Goal: Task Accomplishment & Management: Complete application form

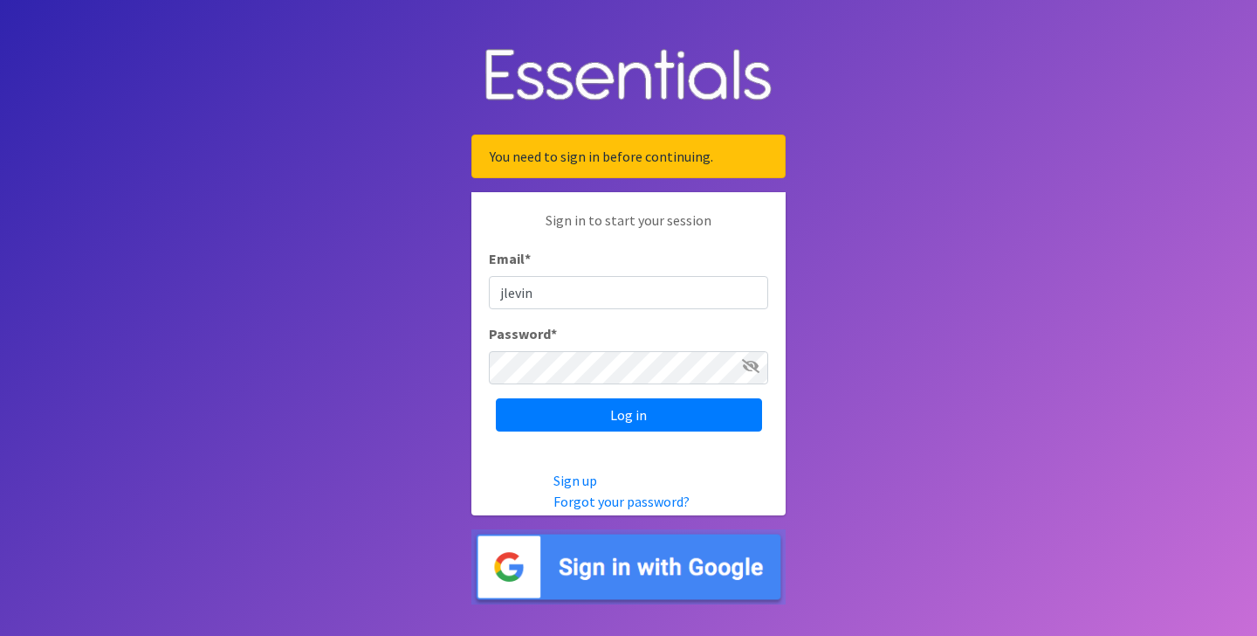
type input "[EMAIL_ADDRESS][DOMAIN_NAME]"
click at [496, 398] on input "Log in" at bounding box center [629, 414] width 266 height 33
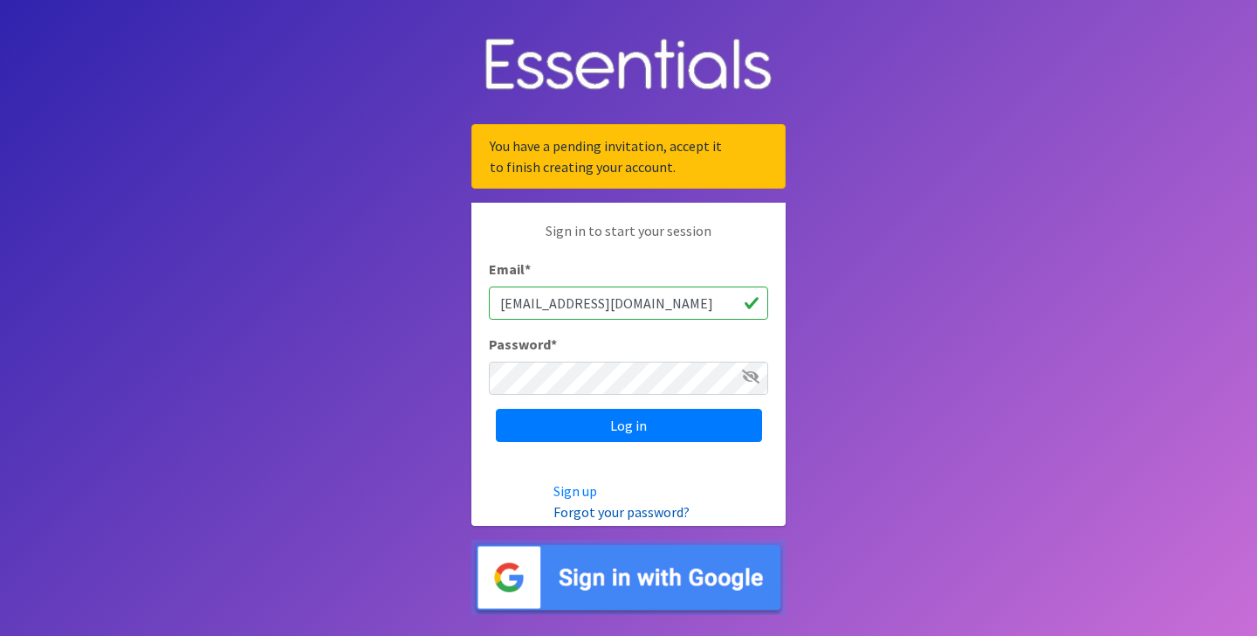
click at [618, 512] on link "Forgot your password?" at bounding box center [622, 511] width 136 height 17
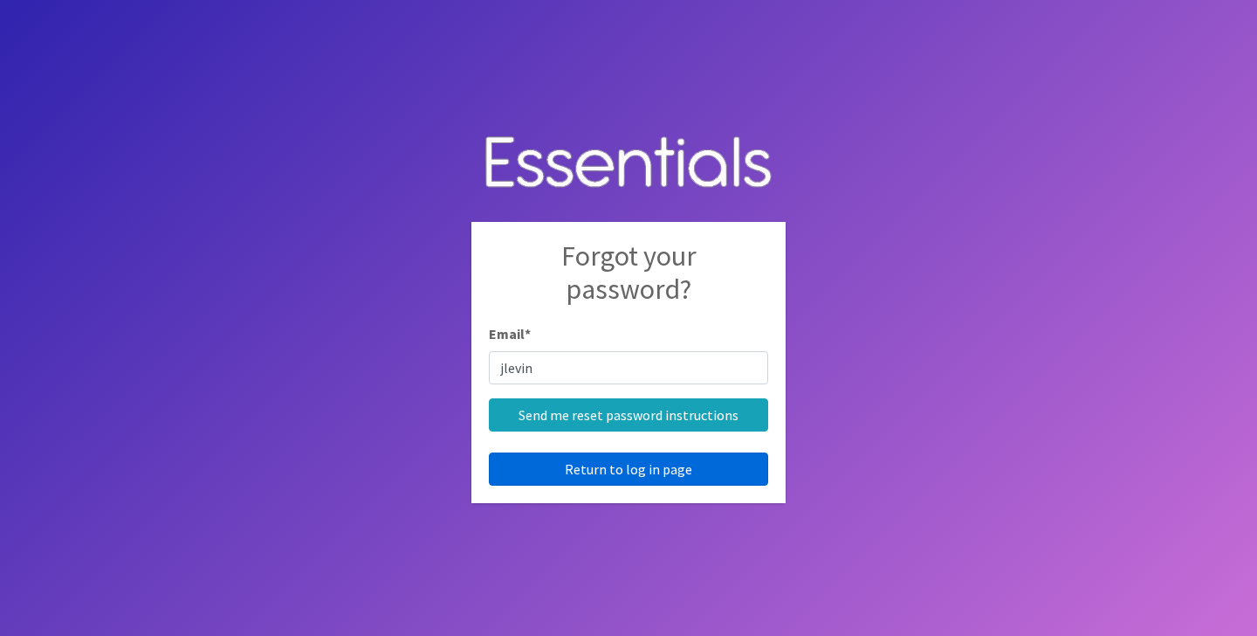
type input "[EMAIL_ADDRESS][DOMAIN_NAME]"
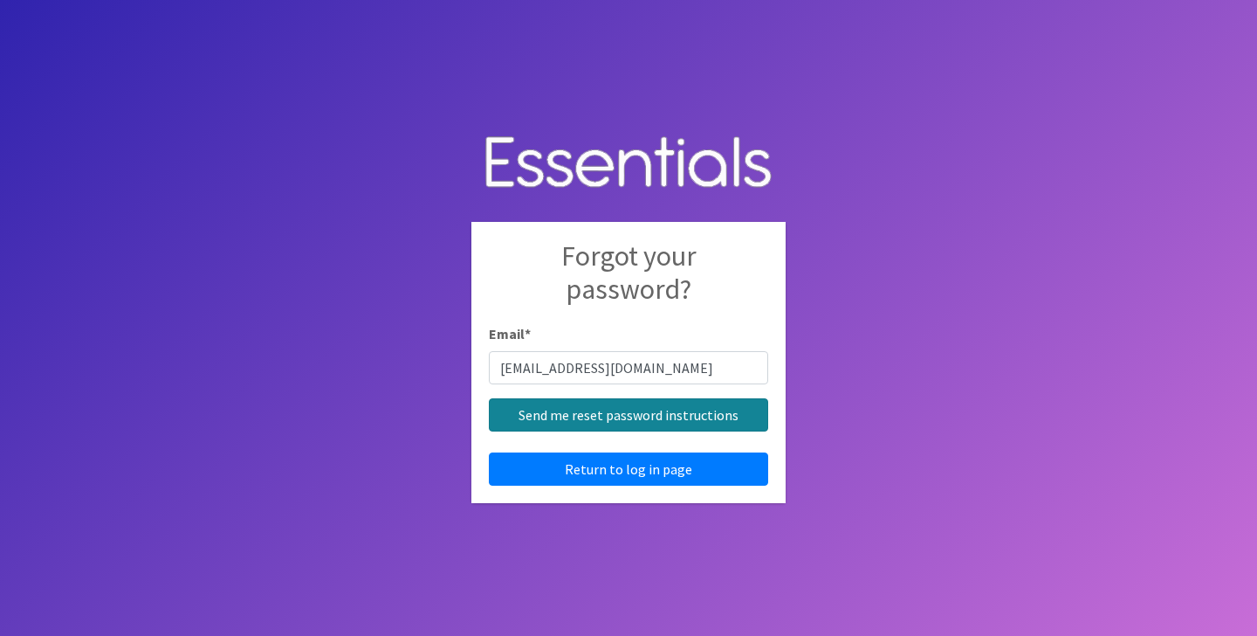
click at [635, 412] on input "Send me reset password instructions" at bounding box center [628, 414] width 279 height 33
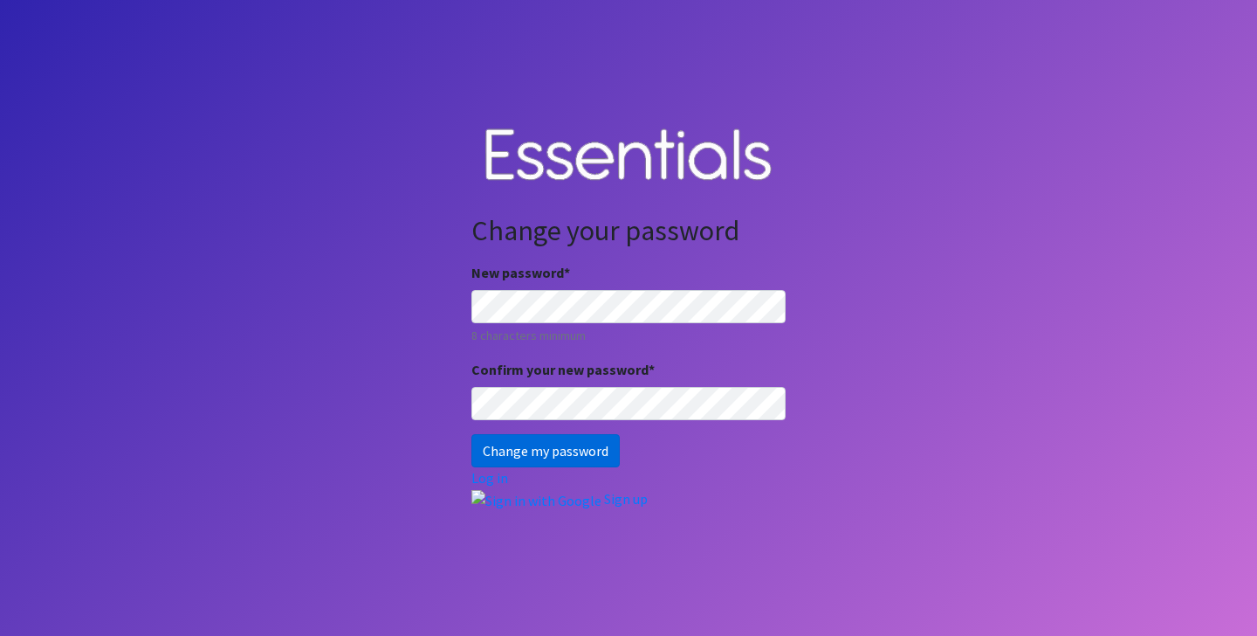
click at [554, 452] on input "Change my password" at bounding box center [545, 450] width 148 height 33
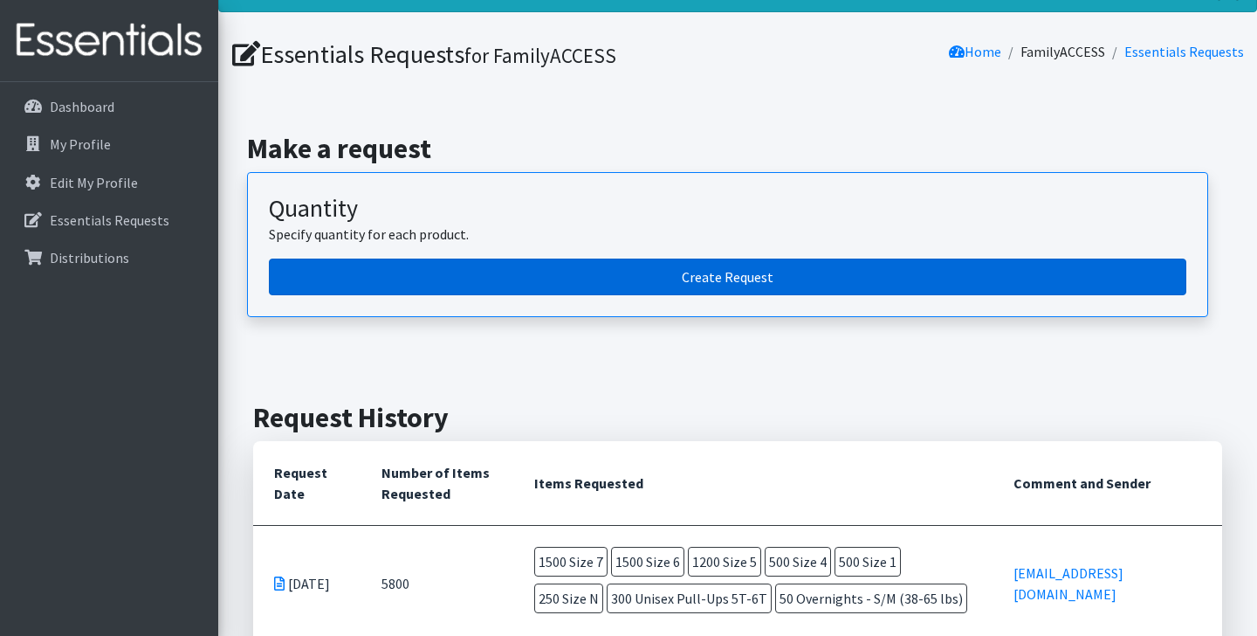
scroll to position [39, 0]
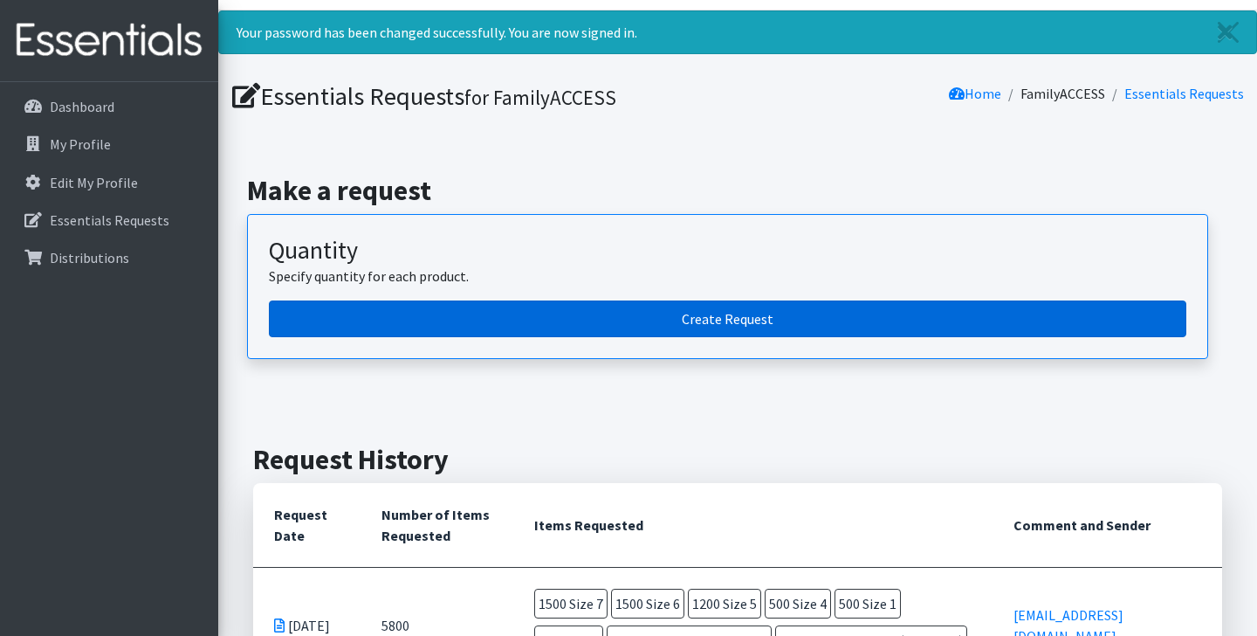
click at [717, 320] on link "Create Request" at bounding box center [728, 318] width 918 height 37
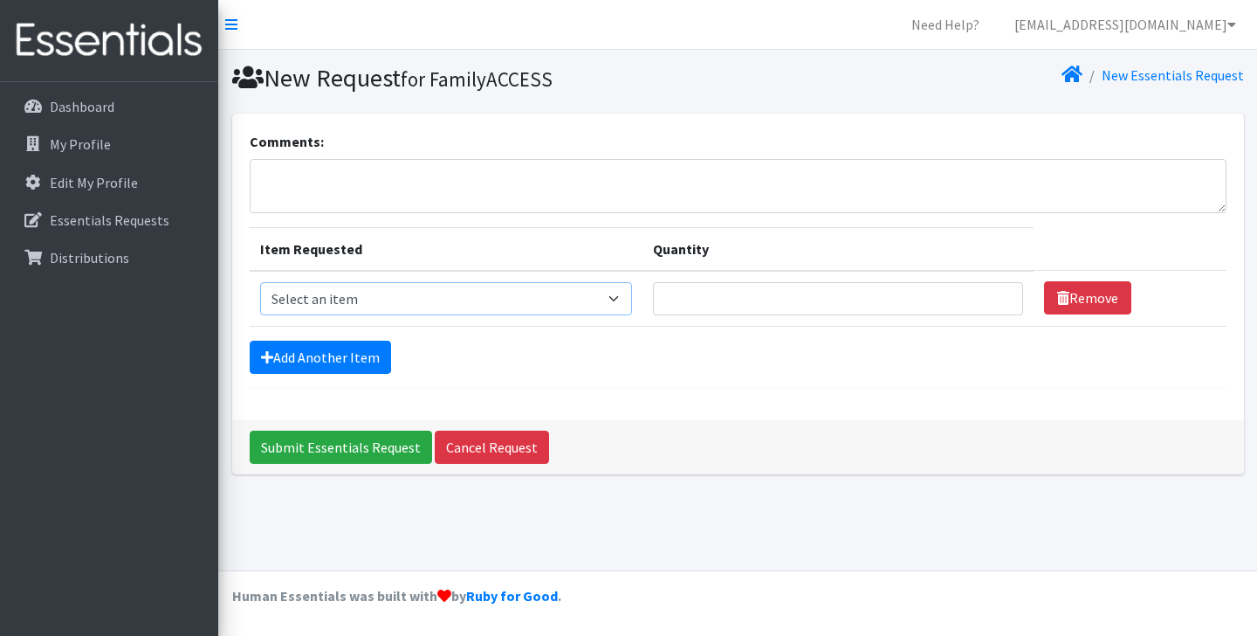
click at [633, 297] on select "Select an item Overnights - L/XL (60-125 lbs) Overnights - S/M (38-65 lbs) Pree…" at bounding box center [446, 298] width 373 height 33
select select "14919"
click at [260, 282] on select "Select an item Overnights - L/XL (60-125 lbs) Overnights - S/M (38-65 lbs) Pree…" at bounding box center [446, 298] width 373 height 33
click at [829, 304] on input "Quantity" at bounding box center [837, 298] width 369 height 33
type input "225"
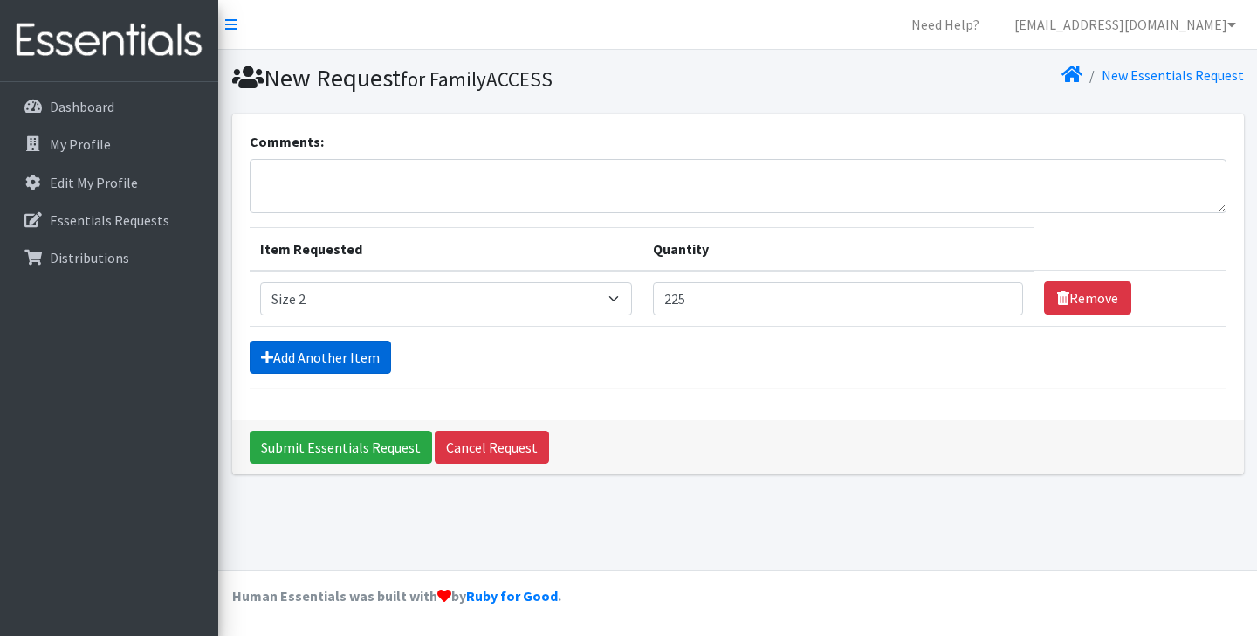
click at [361, 356] on link "Add Another Item" at bounding box center [320, 357] width 141 height 33
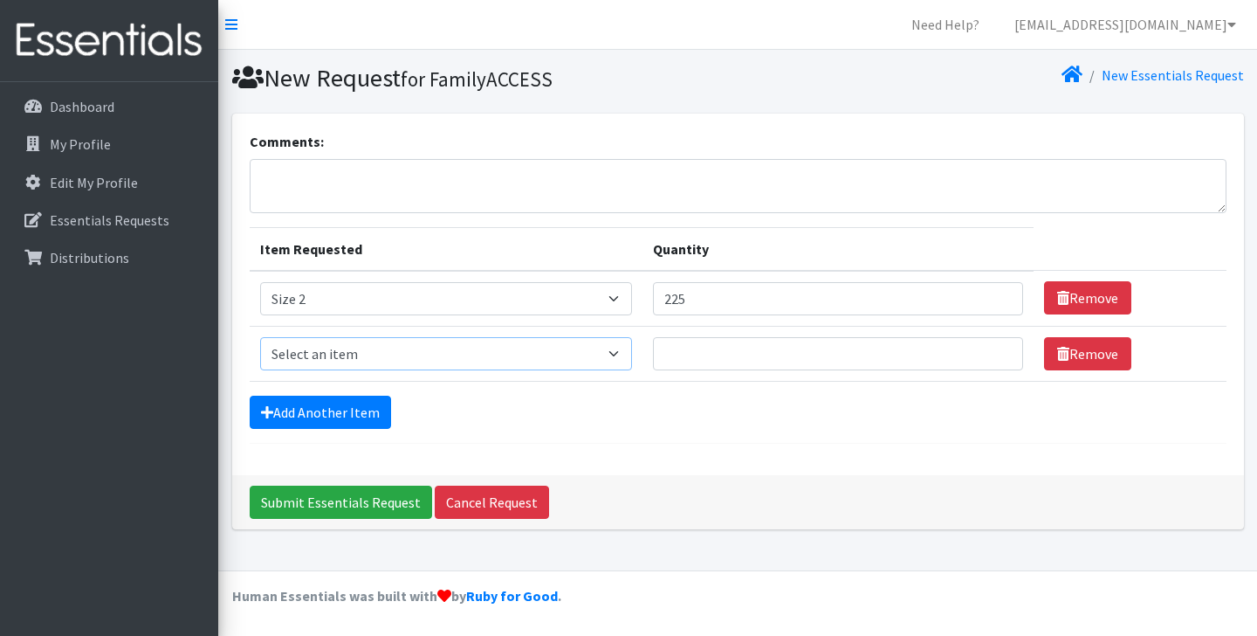
click at [373, 351] on select "Select an item Overnights - L/XL (60-125 lbs) Overnights - S/M (38-65 lbs) Pree…" at bounding box center [446, 353] width 373 height 33
select select "14902"
click at [260, 337] on select "Select an item Overnights - L/XL (60-125 lbs) Overnights - S/M (38-65 lbs) Pree…" at bounding box center [446, 353] width 373 height 33
click at [753, 353] on input "Quantity" at bounding box center [837, 353] width 369 height 33
type input "500"
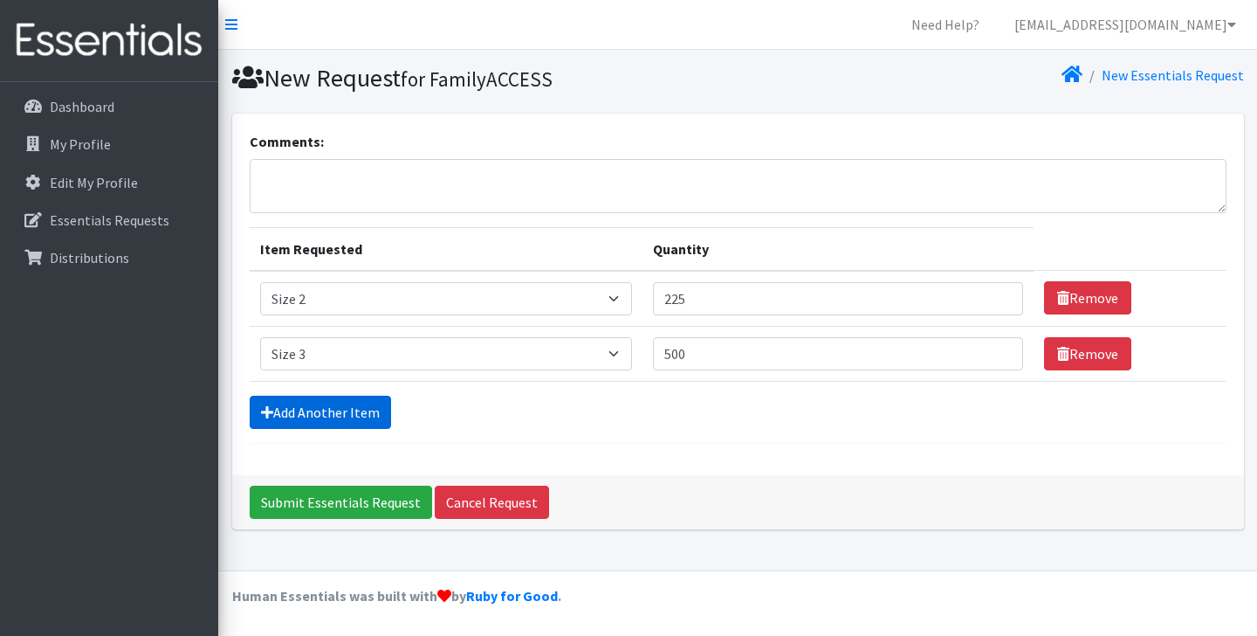
click at [290, 406] on link "Add Another Item" at bounding box center [320, 412] width 141 height 33
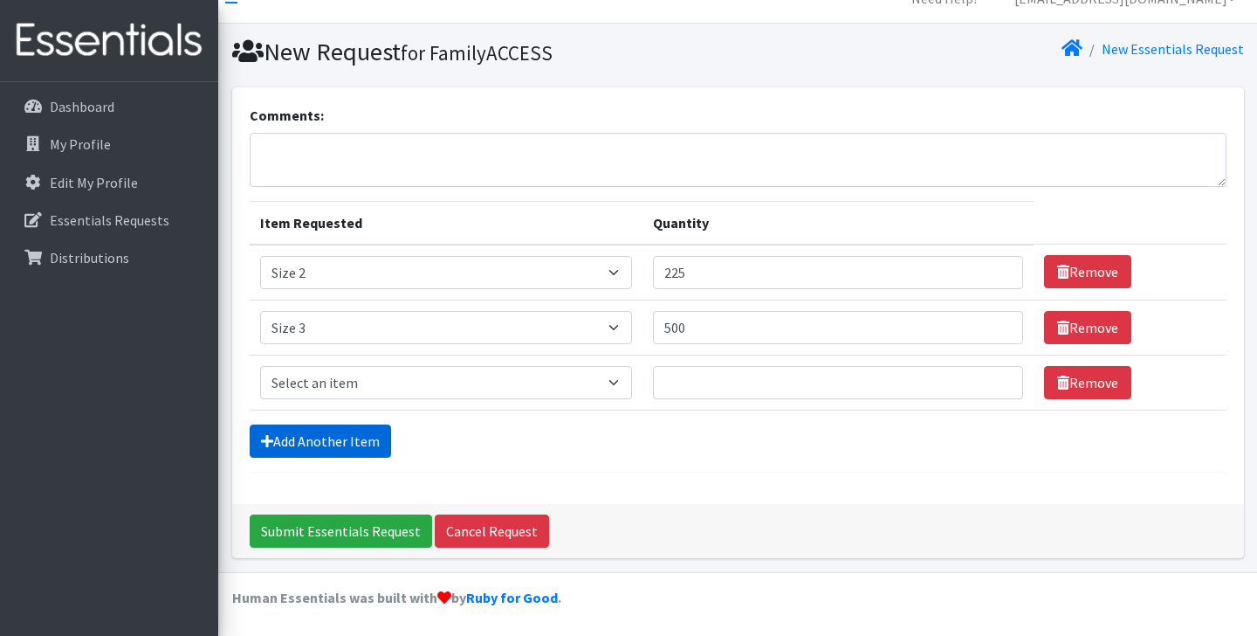
scroll to position [27, 0]
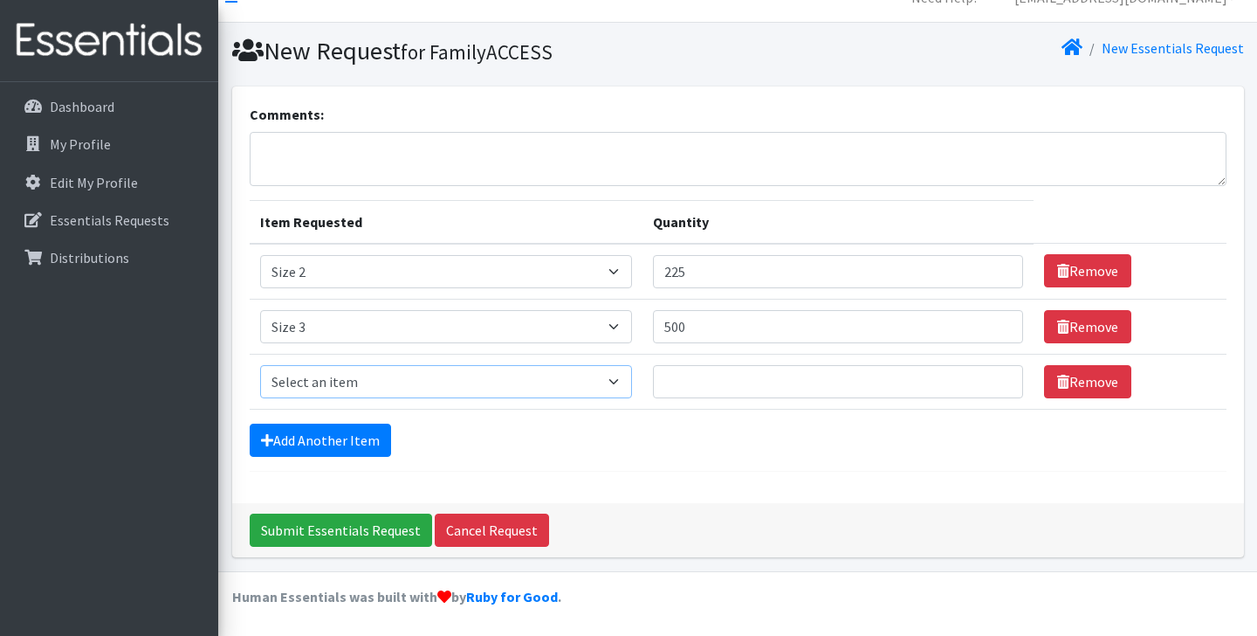
click at [568, 383] on select "Select an item Overnights - L/XL (60-125 lbs) Overnights - S/M (38-65 lbs) Pree…" at bounding box center [446, 381] width 373 height 33
select select "14922"
click at [260, 365] on select "Select an item Overnights - L/XL (60-125 lbs) Overnights - S/M (38-65 lbs) Pree…" at bounding box center [446, 381] width 373 height 33
click at [738, 386] on input "Quantity" at bounding box center [837, 381] width 369 height 33
type input "100"
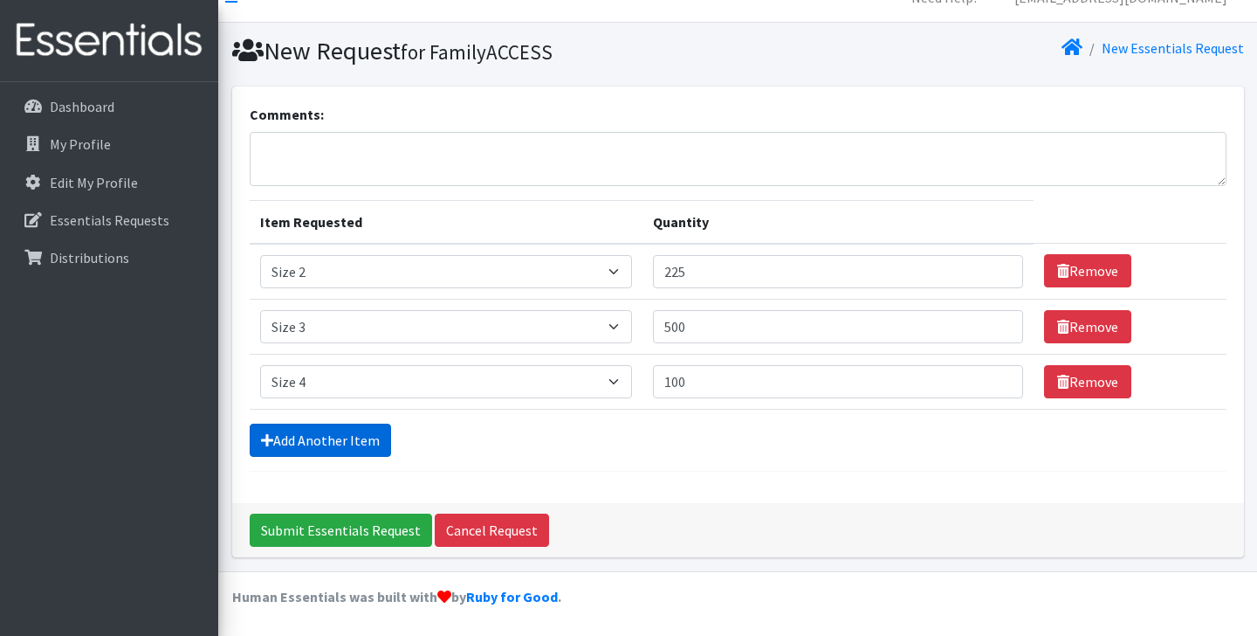
click at [331, 437] on link "Add Another Item" at bounding box center [320, 439] width 141 height 33
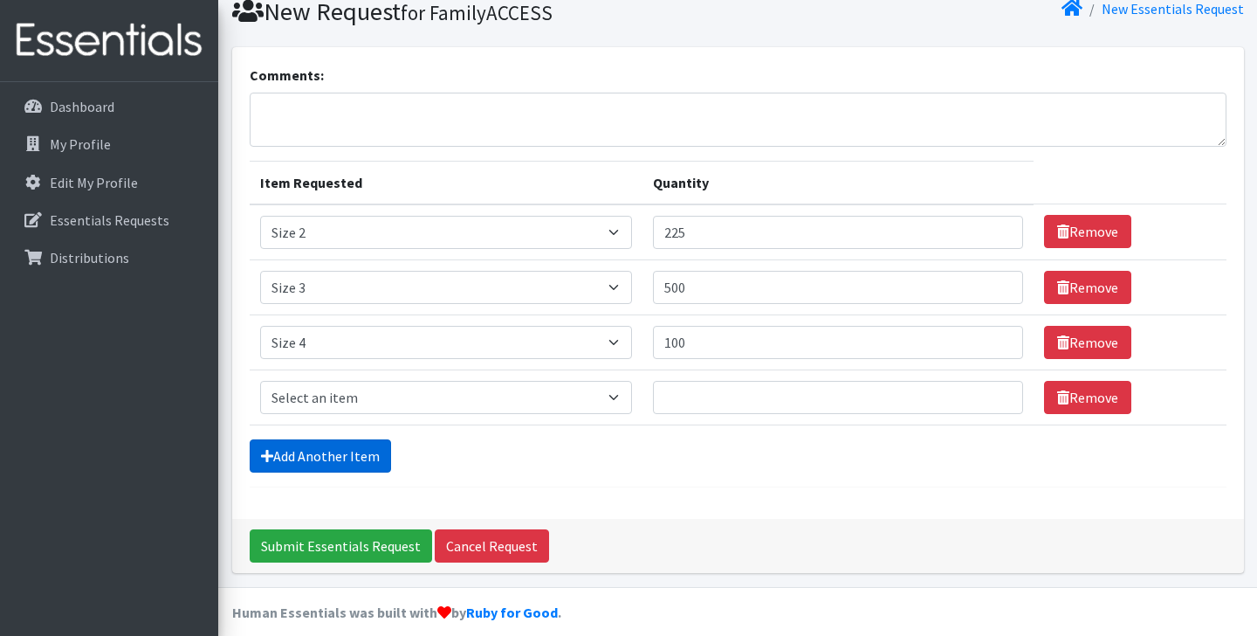
scroll to position [82, 0]
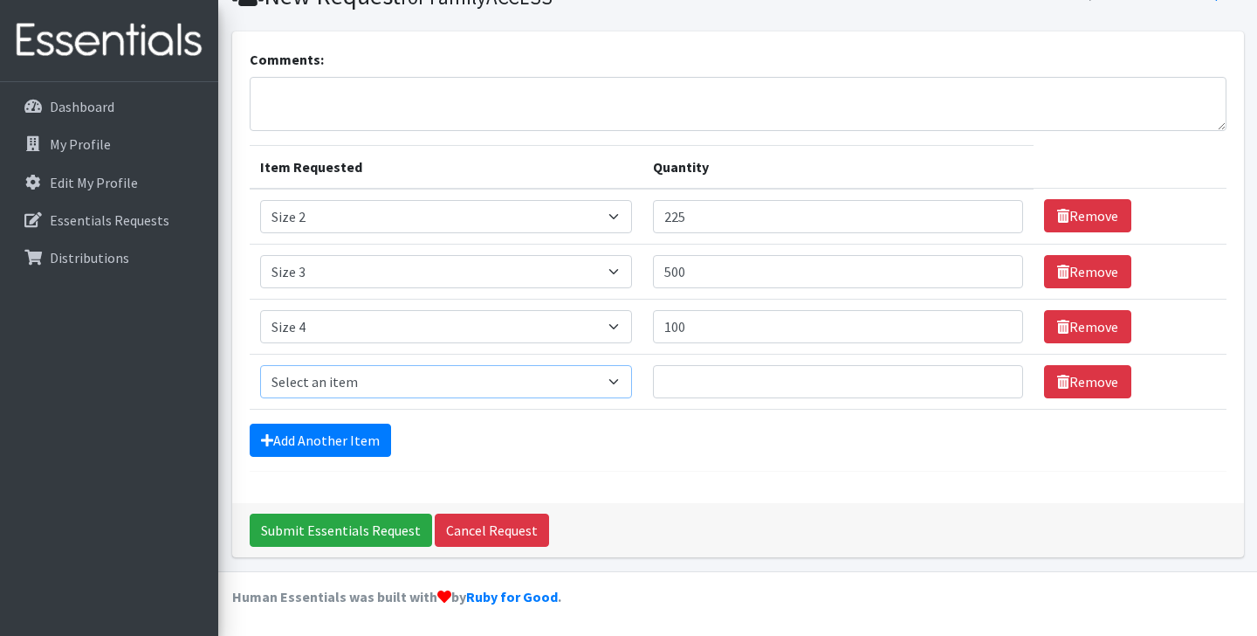
click at [359, 373] on select "Select an item Overnights - L/XL (60-125 lbs) Overnights - S/M (38-65 lbs) Pree…" at bounding box center [446, 381] width 373 height 33
select select "14920"
click at [260, 365] on select "Select an item Overnights - L/XL (60-125 lbs) Overnights - S/M (38-65 lbs) Pree…" at bounding box center [446, 381] width 373 height 33
click at [705, 383] on input "Quantity" at bounding box center [837, 381] width 369 height 33
type input "1000"
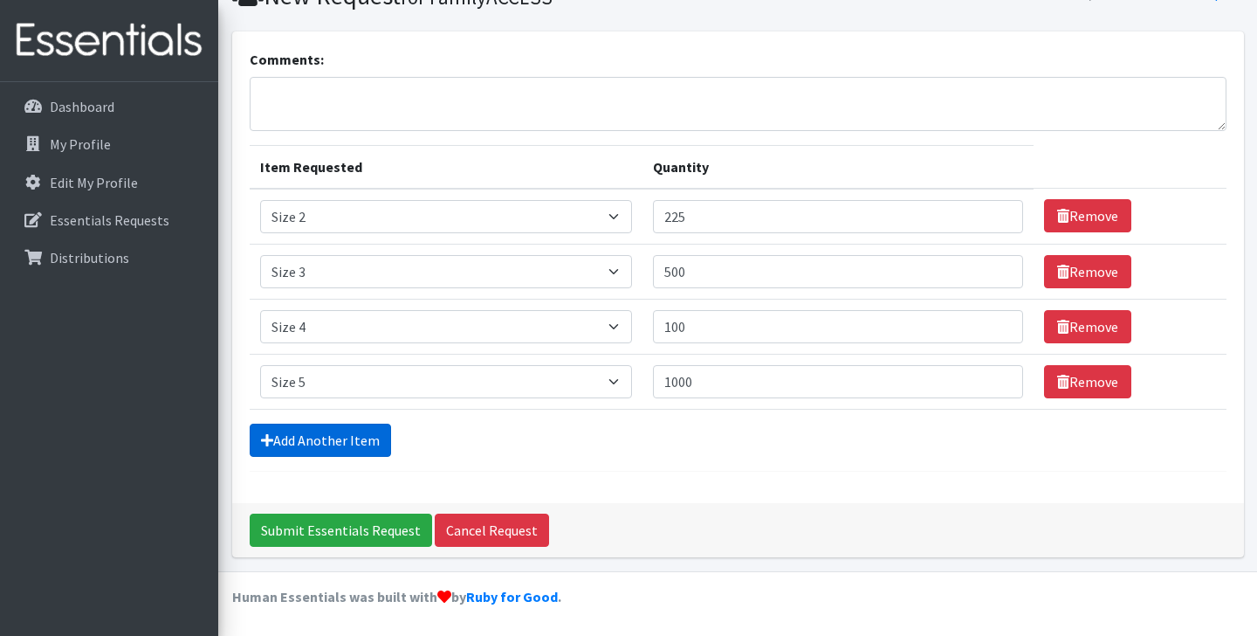
click at [317, 440] on link "Add Another Item" at bounding box center [320, 439] width 141 height 33
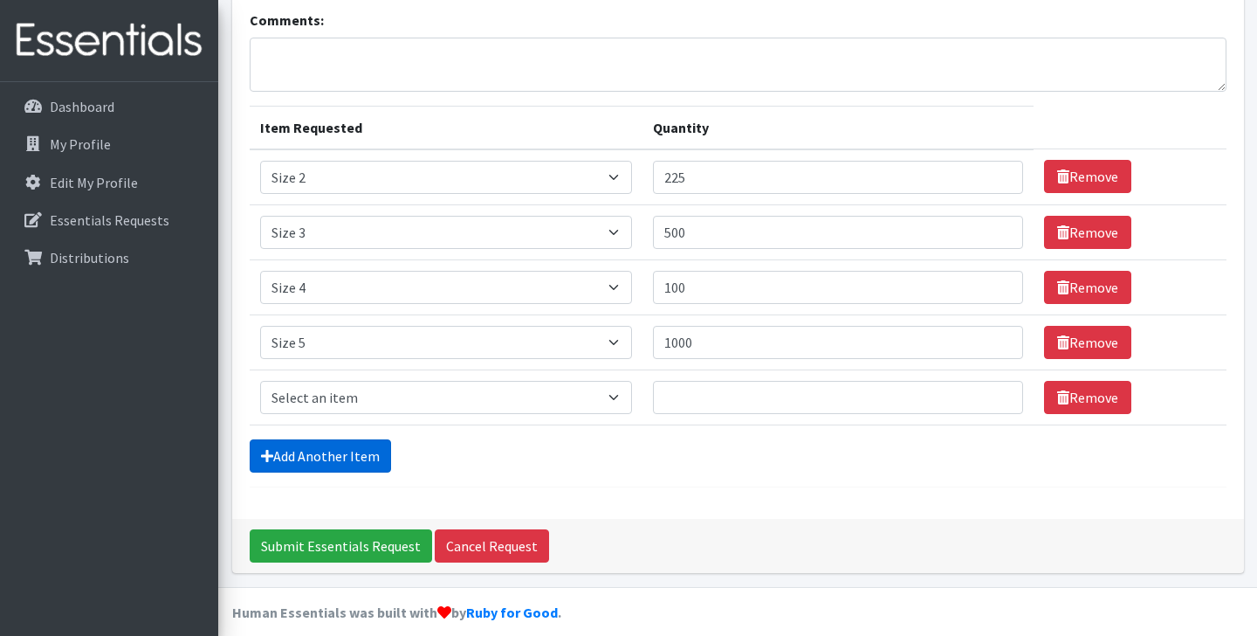
scroll to position [137, 0]
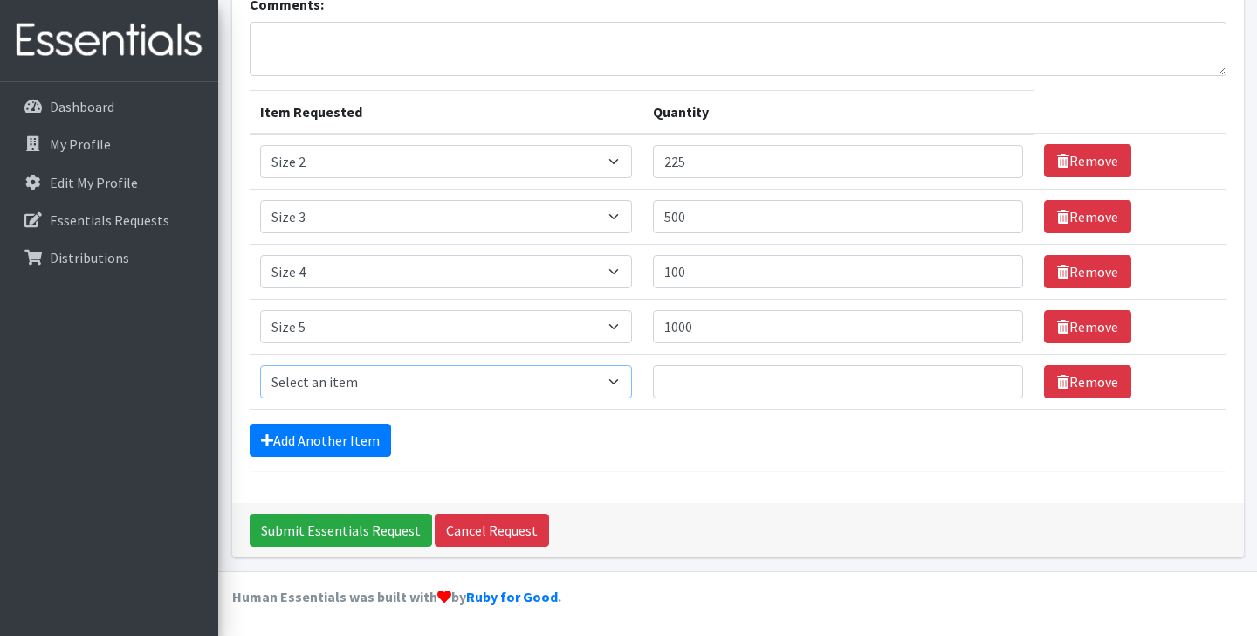
click at [368, 373] on select "Select an item Overnights - L/XL (60-125 lbs) Overnights - S/M (38-65 lbs) Pree…" at bounding box center [446, 381] width 373 height 33
select select "14903"
click at [260, 365] on select "Select an item Overnights - L/XL (60-125 lbs) Overnights - S/M (38-65 lbs) Pree…" at bounding box center [446, 381] width 373 height 33
click at [725, 375] on input "Quantity" at bounding box center [837, 381] width 369 height 33
type input "800"
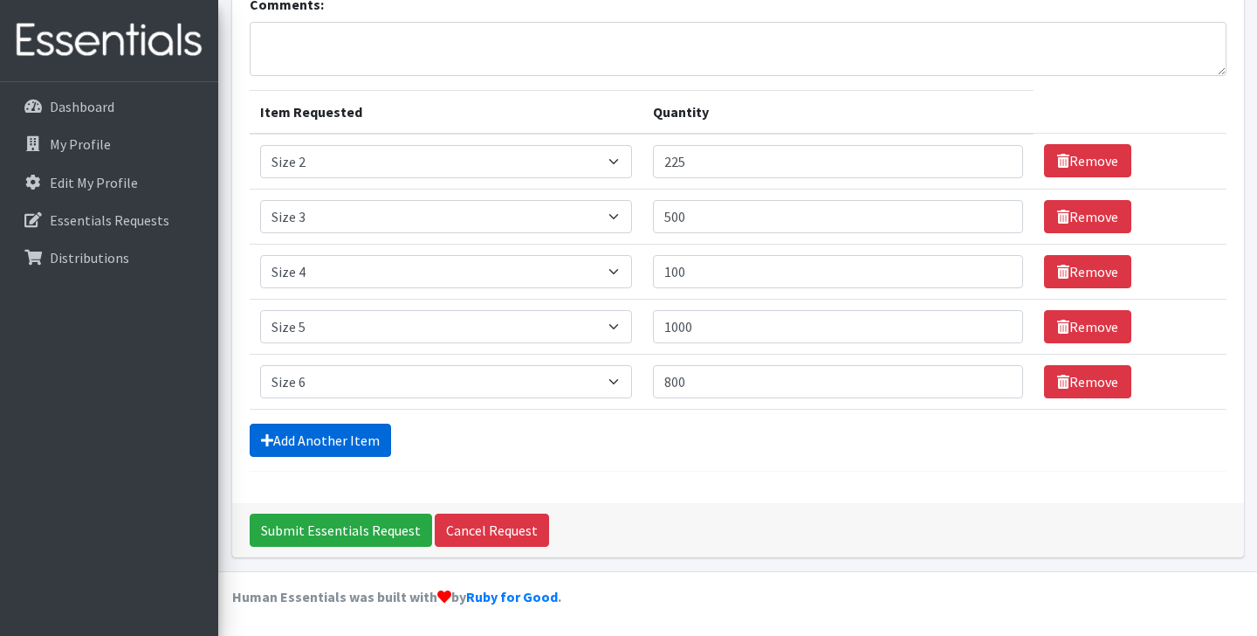
click at [295, 434] on link "Add Another Item" at bounding box center [320, 439] width 141 height 33
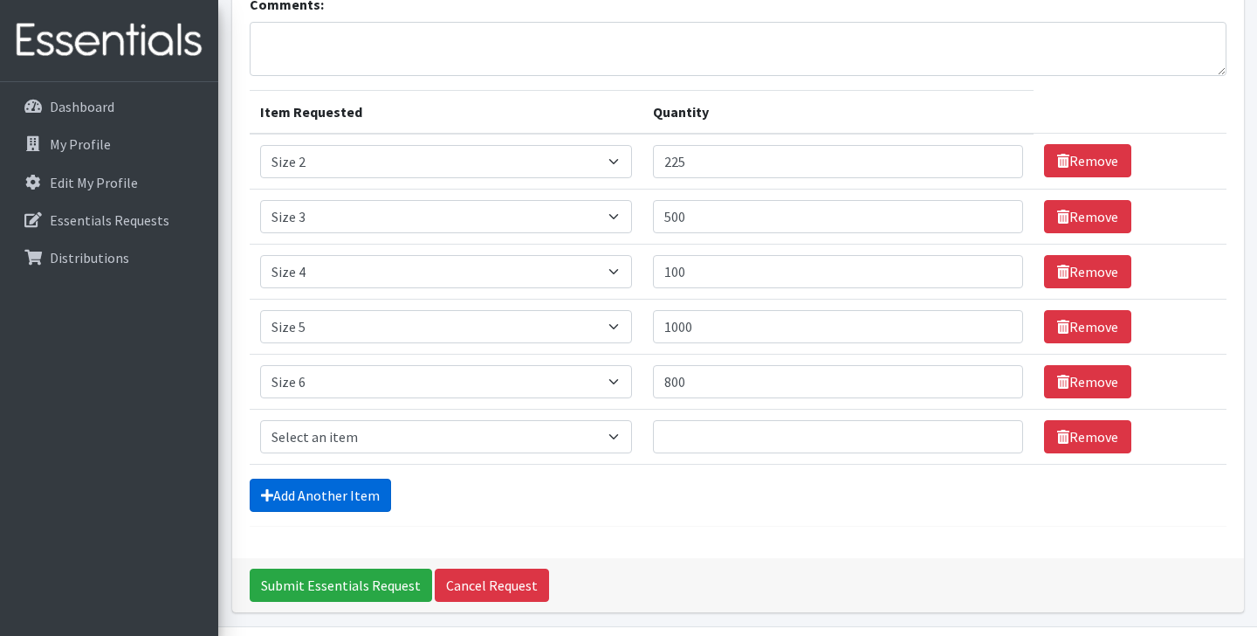
scroll to position [192, 0]
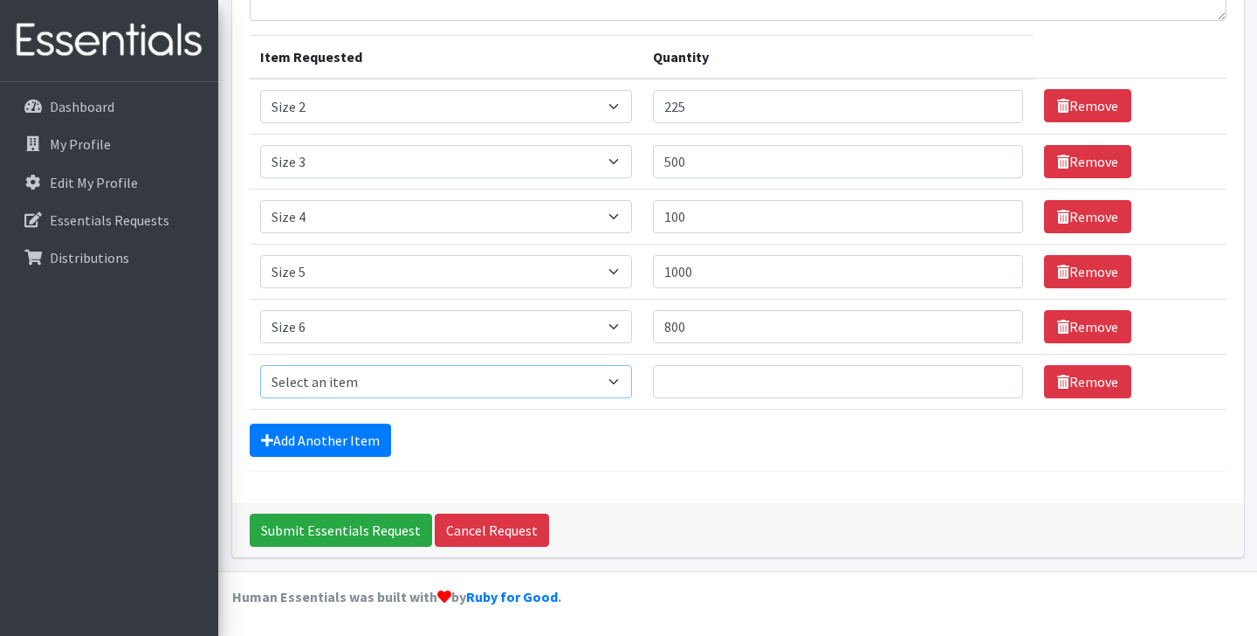
click at [313, 380] on select "Select an item Overnights - L/XL (60-125 lbs) Overnights - S/M (38-65 lbs) Pree…" at bounding box center [446, 381] width 373 height 33
click at [260, 365] on select "Select an item Overnights - L/XL (60-125 lbs) Overnights - S/M (38-65 lbs) Pree…" at bounding box center [446, 381] width 373 height 33
click at [633, 379] on select "Select an item Overnights - L/XL (60-125 lbs) Overnights - S/M (38-65 lbs) Pree…" at bounding box center [446, 381] width 373 height 33
select select "14916"
click at [260, 365] on select "Select an item Overnights - L/XL (60-125 lbs) Overnights - S/M (38-65 lbs) Pree…" at bounding box center [446, 381] width 373 height 33
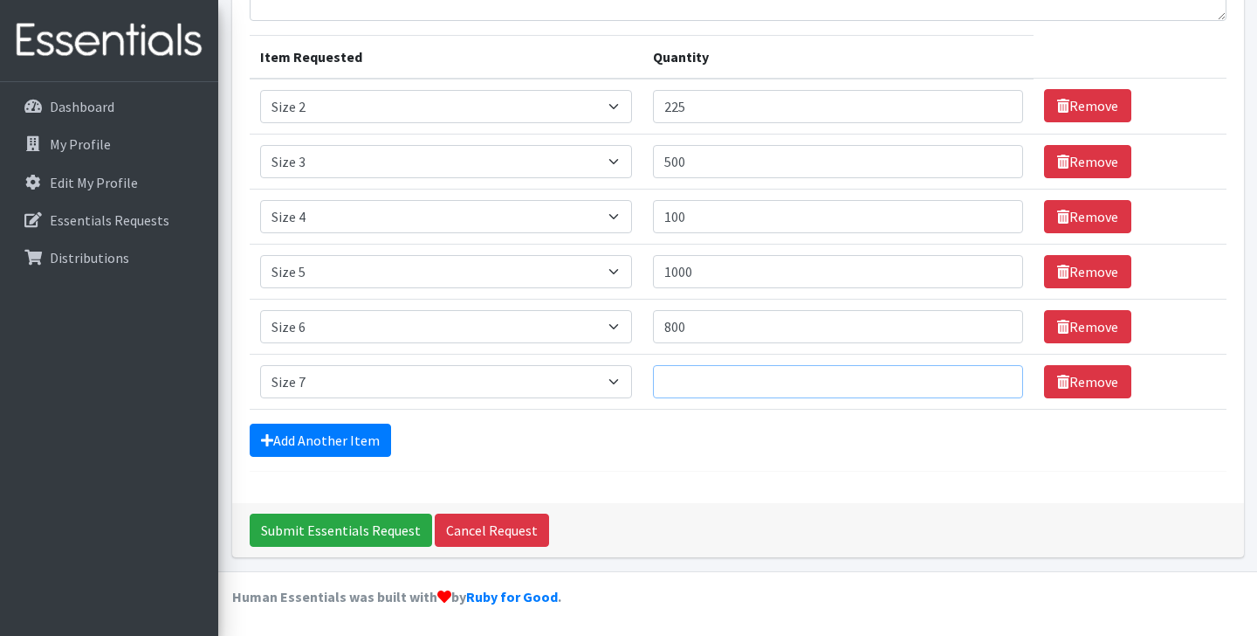
click at [758, 384] on input "Quantity" at bounding box center [837, 381] width 369 height 33
type input "6"
type input "700"
click at [898, 435] on div "Add Another Item" at bounding box center [738, 439] width 977 height 33
click at [316, 444] on link "Add Another Item" at bounding box center [320, 439] width 141 height 33
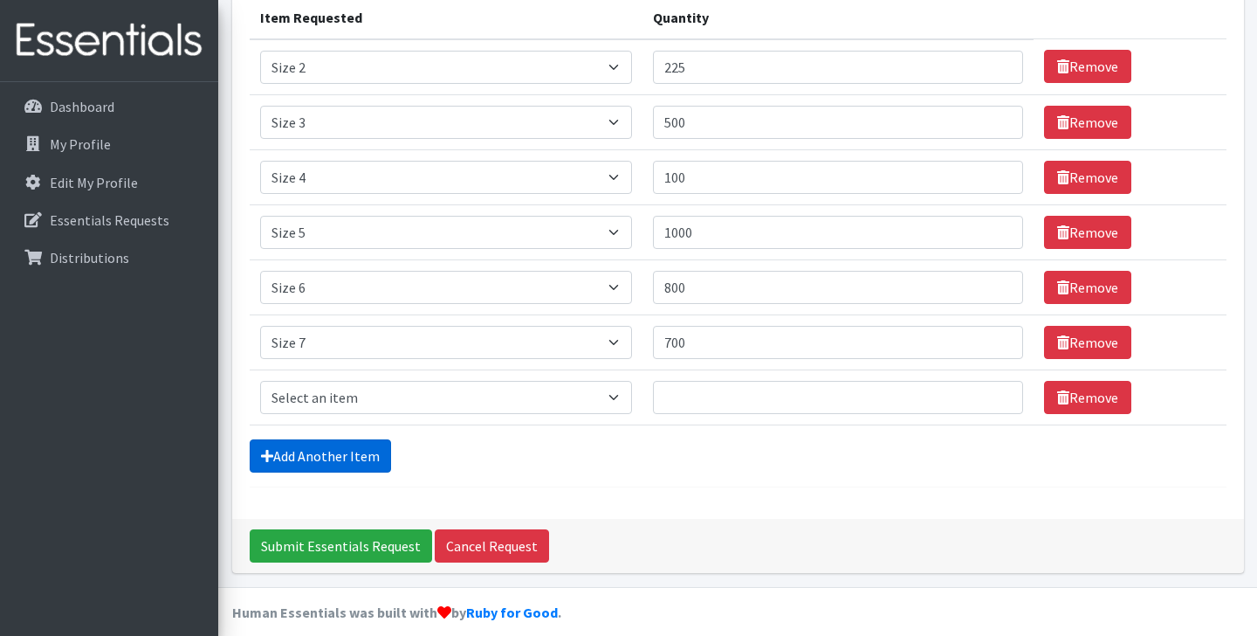
scroll to position [247, 0]
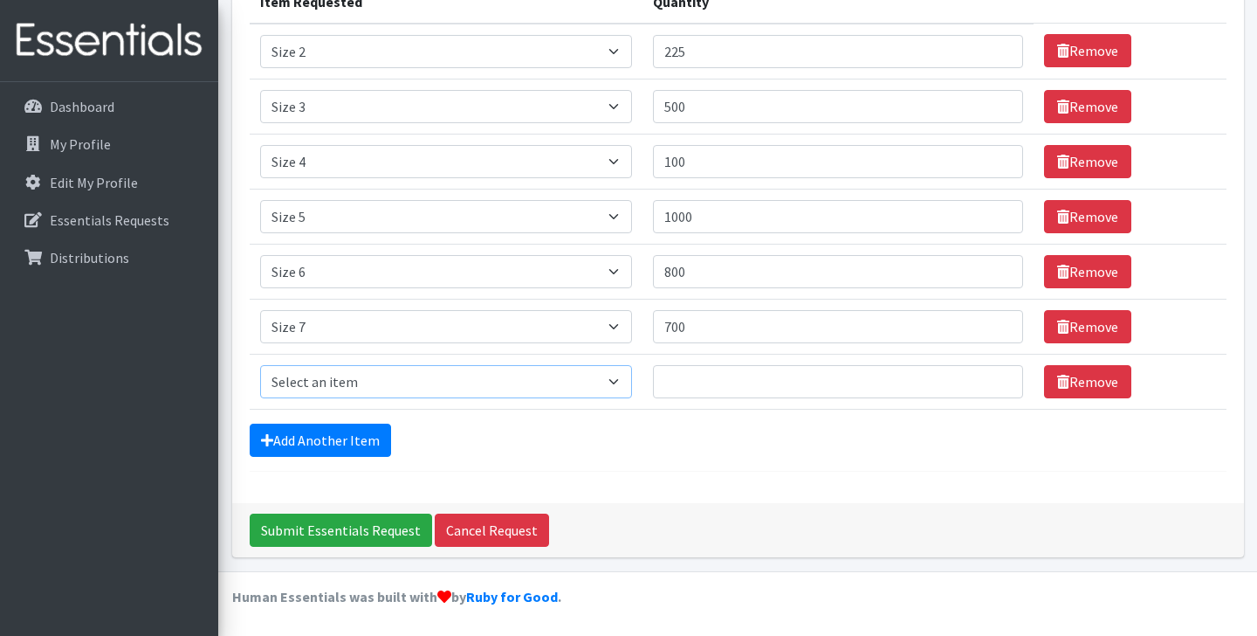
click at [633, 382] on select "Select an item Overnights - L/XL (60-125 lbs) Overnights - S/M (38-65 lbs) Pree…" at bounding box center [446, 381] width 373 height 33
select select "15085"
click at [260, 365] on select "Select an item Overnights - L/XL (60-125 lbs) Overnights - S/M (38-65 lbs) Pree…" at bounding box center [446, 381] width 373 height 33
click at [771, 388] on input "Quantity" at bounding box center [837, 381] width 369 height 33
type input "2"
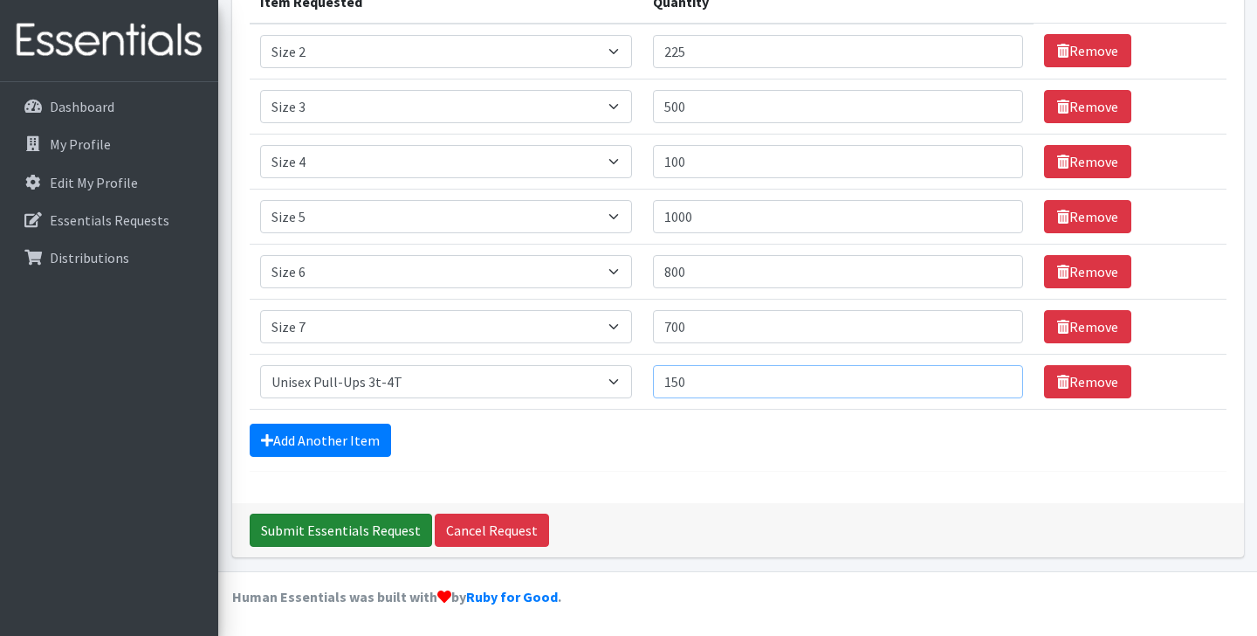
type input "150"
click at [320, 520] on input "Submit Essentials Request" at bounding box center [341, 529] width 182 height 33
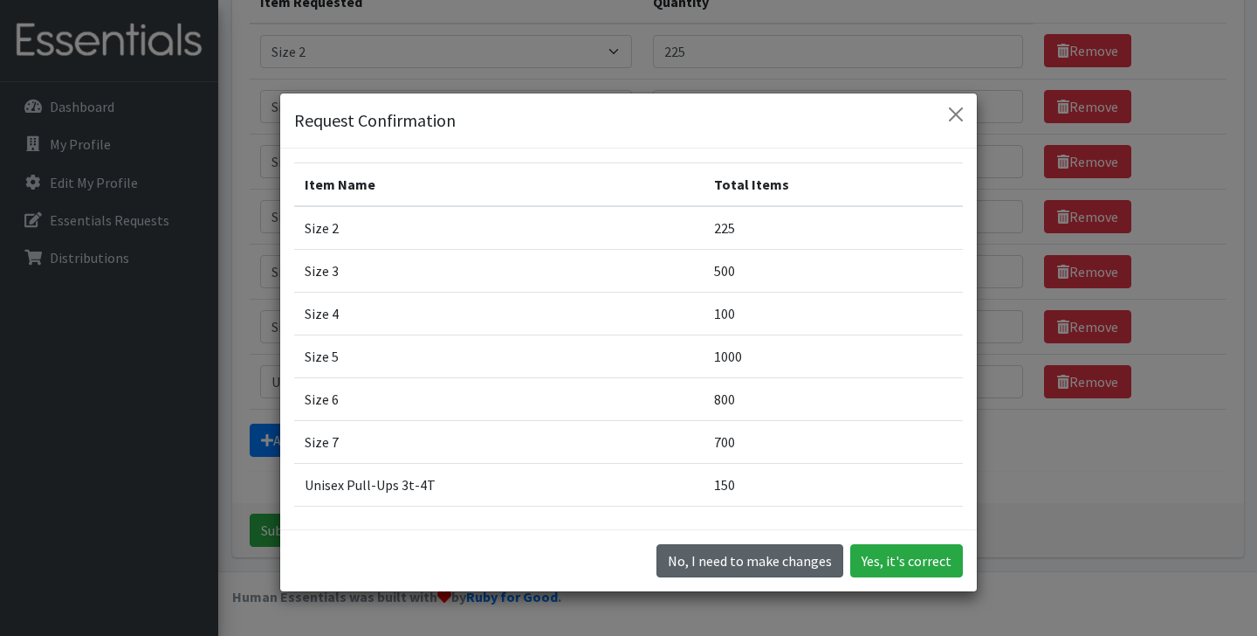
click at [715, 563] on button "No, I need to make changes" at bounding box center [750, 560] width 187 height 33
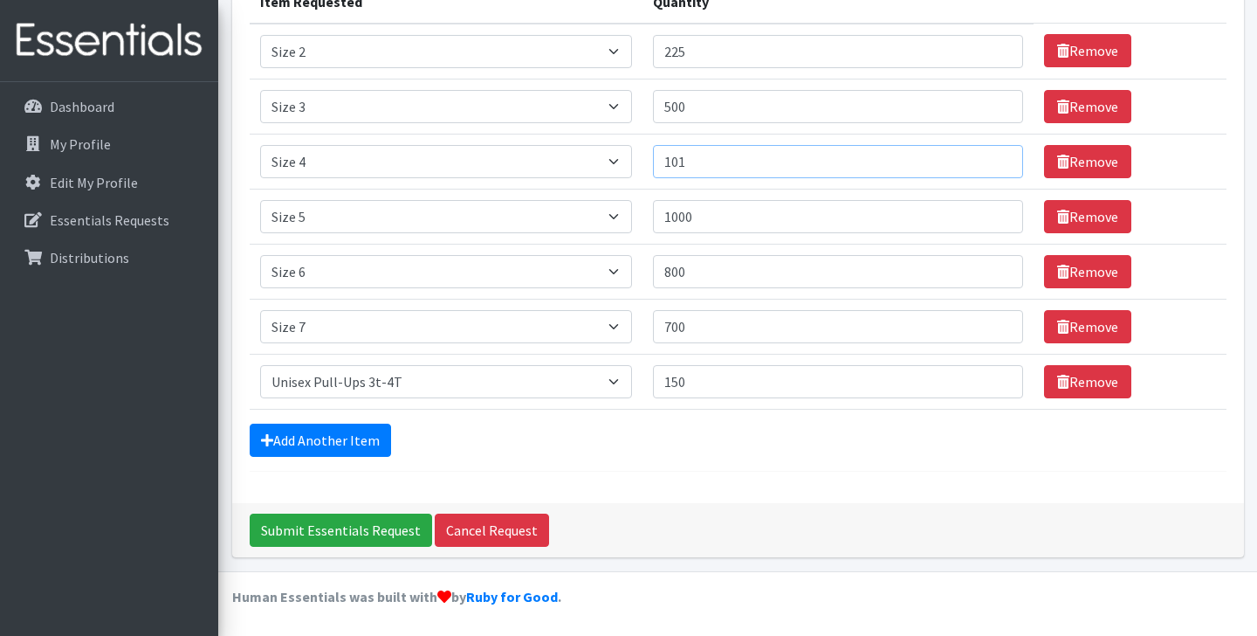
click at [985, 160] on input "101" at bounding box center [837, 161] width 369 height 33
drag, startPoint x: 729, startPoint y: 164, endPoint x: 653, endPoint y: 163, distance: 76.0
click at [653, 163] on tr "Item Requested Select an item Overnights - L/XL (60-125 lbs) Overnights - S/M (…" at bounding box center [738, 161] width 977 height 55
type input "500"
click at [342, 529] on input "Submit Essentials Request" at bounding box center [341, 529] width 182 height 33
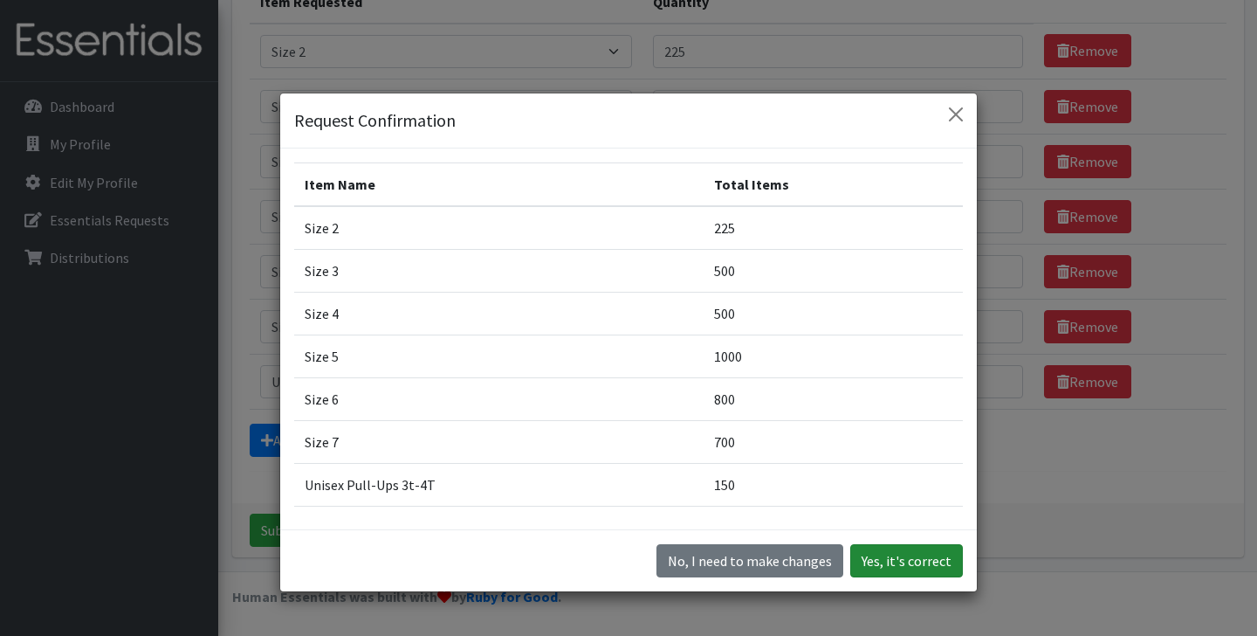
click at [920, 559] on button "Yes, it's correct" at bounding box center [906, 560] width 113 height 33
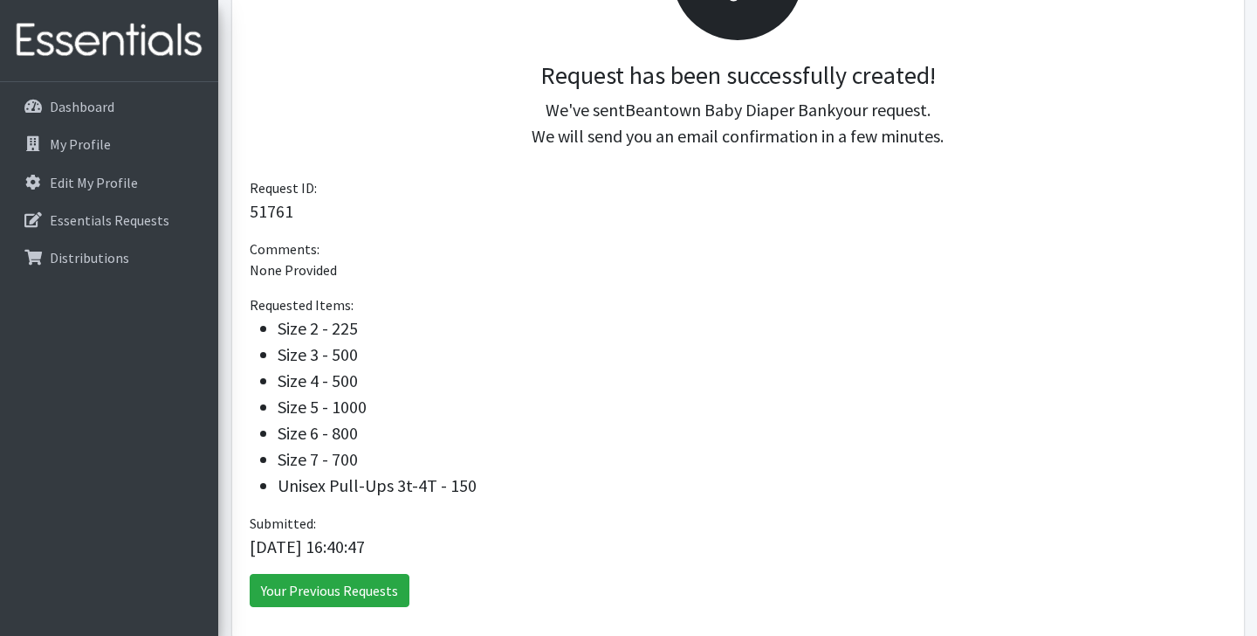
scroll to position [355, 0]
